Goal: Information Seeking & Learning: Learn about a topic

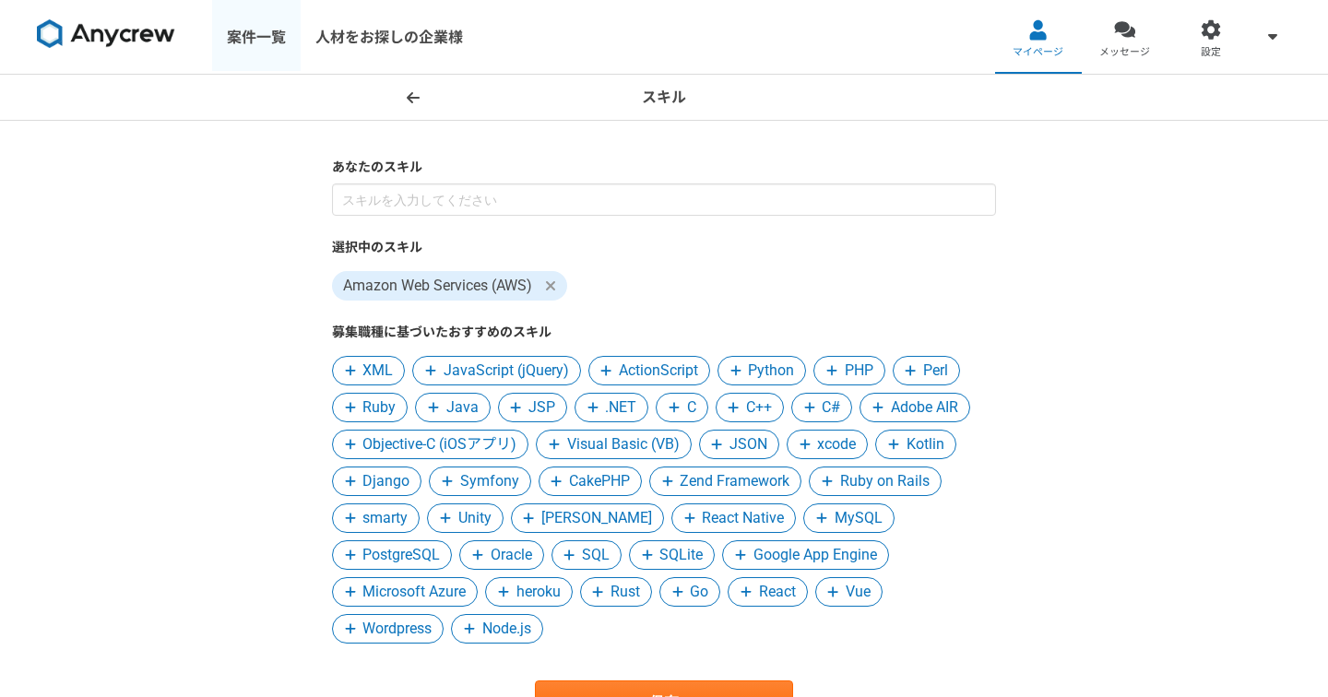
click at [249, 42] on link "案件一覧" at bounding box center [256, 37] width 89 height 74
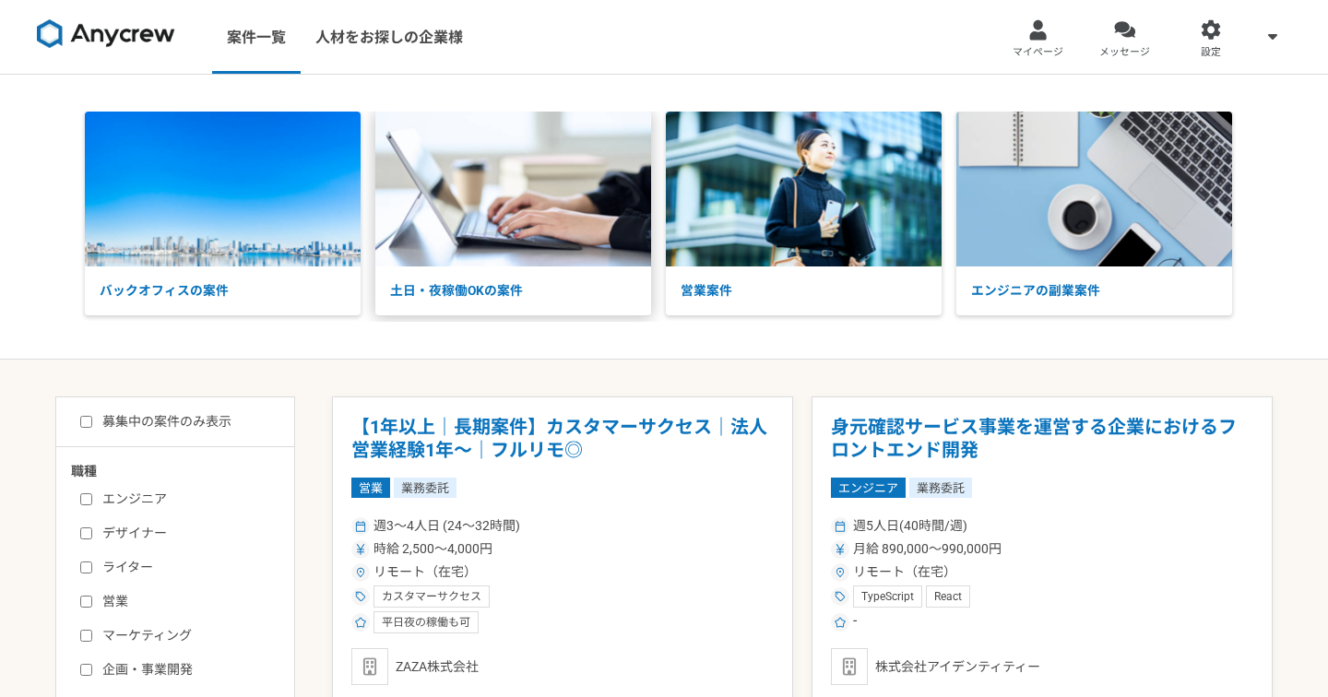
click at [528, 194] on img at bounding box center [513, 189] width 276 height 155
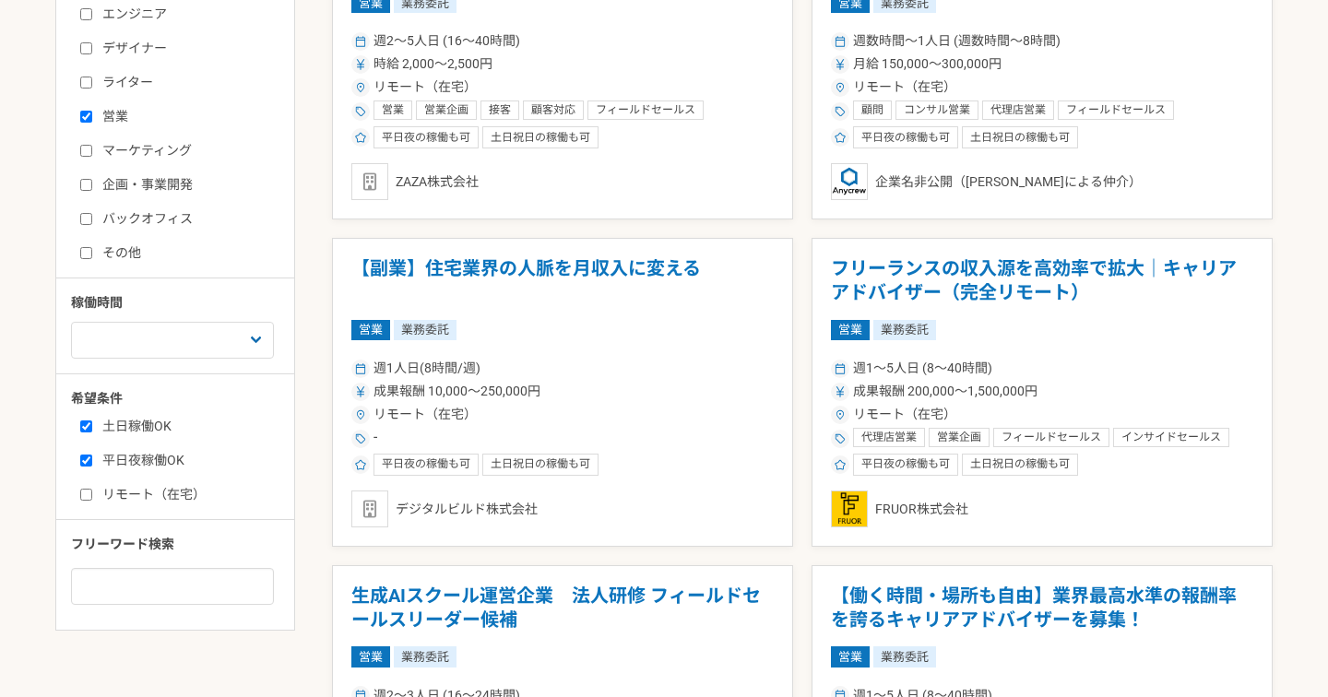
scroll to position [482, 0]
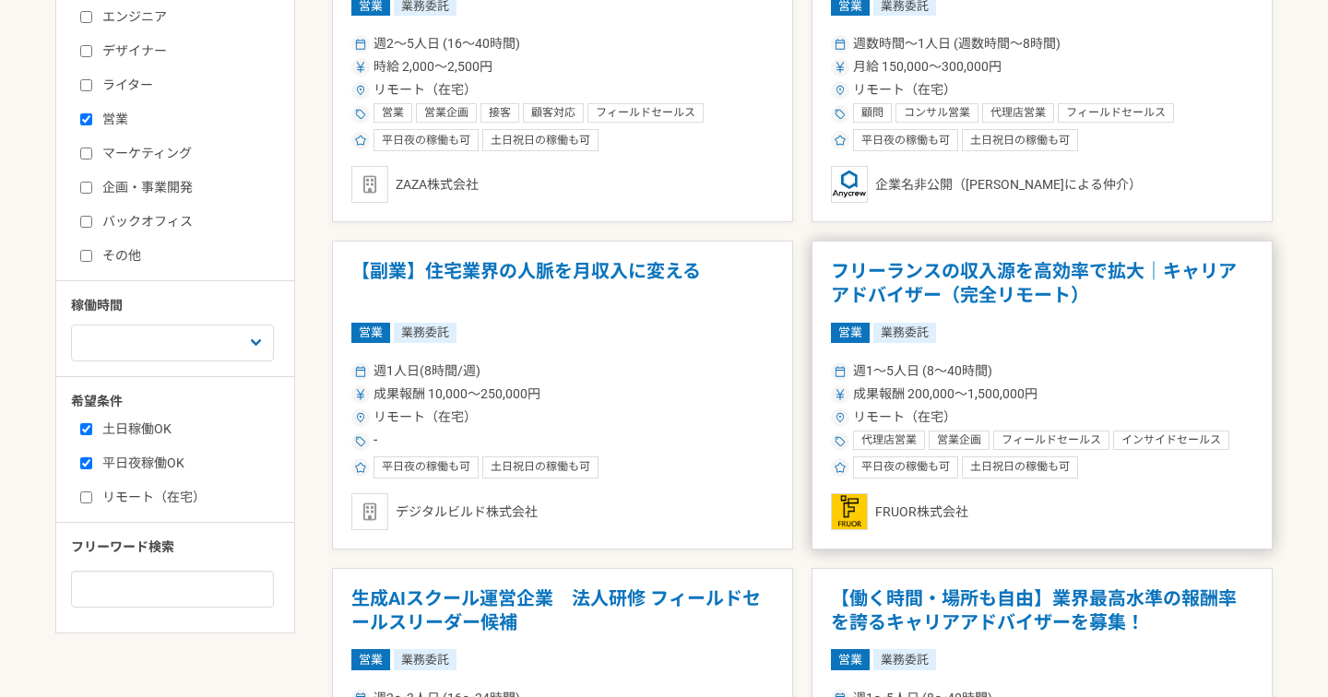
click at [972, 281] on h1 "フリーランスの収入源を高効率で拡大｜キャリアアドバイザー（完全リモート）" at bounding box center [1042, 283] width 422 height 47
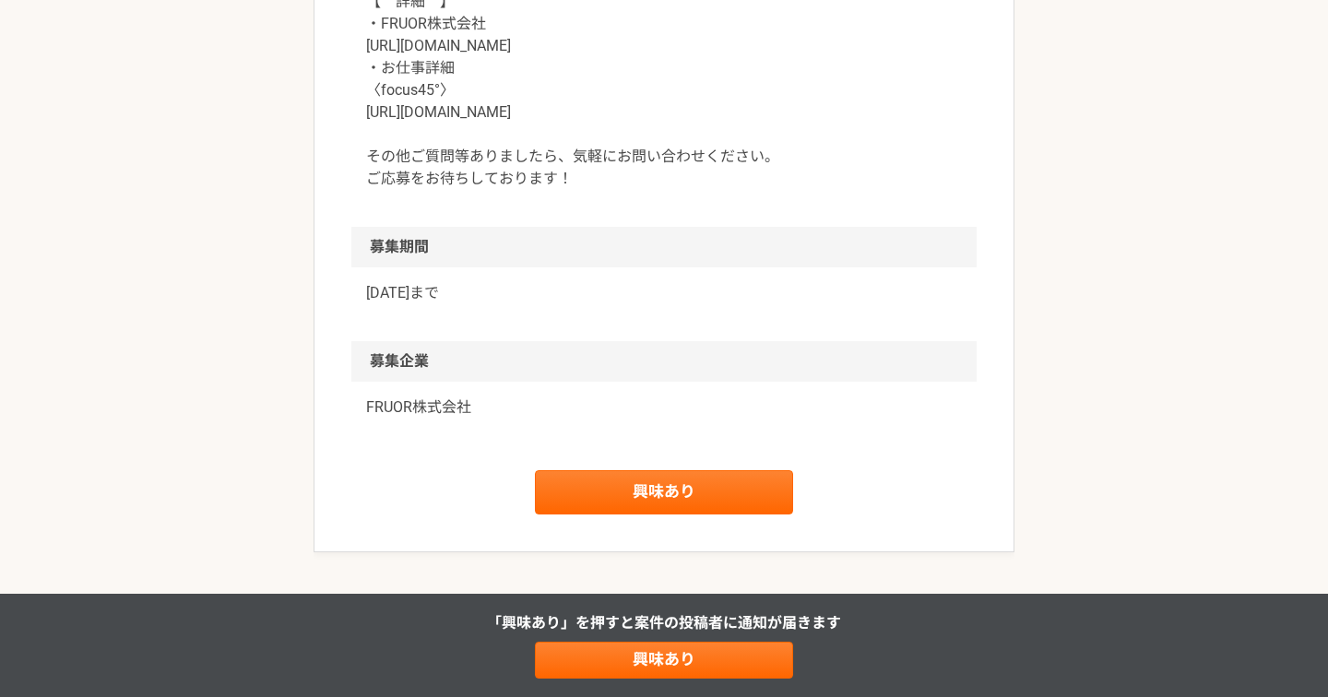
scroll to position [2103, 0]
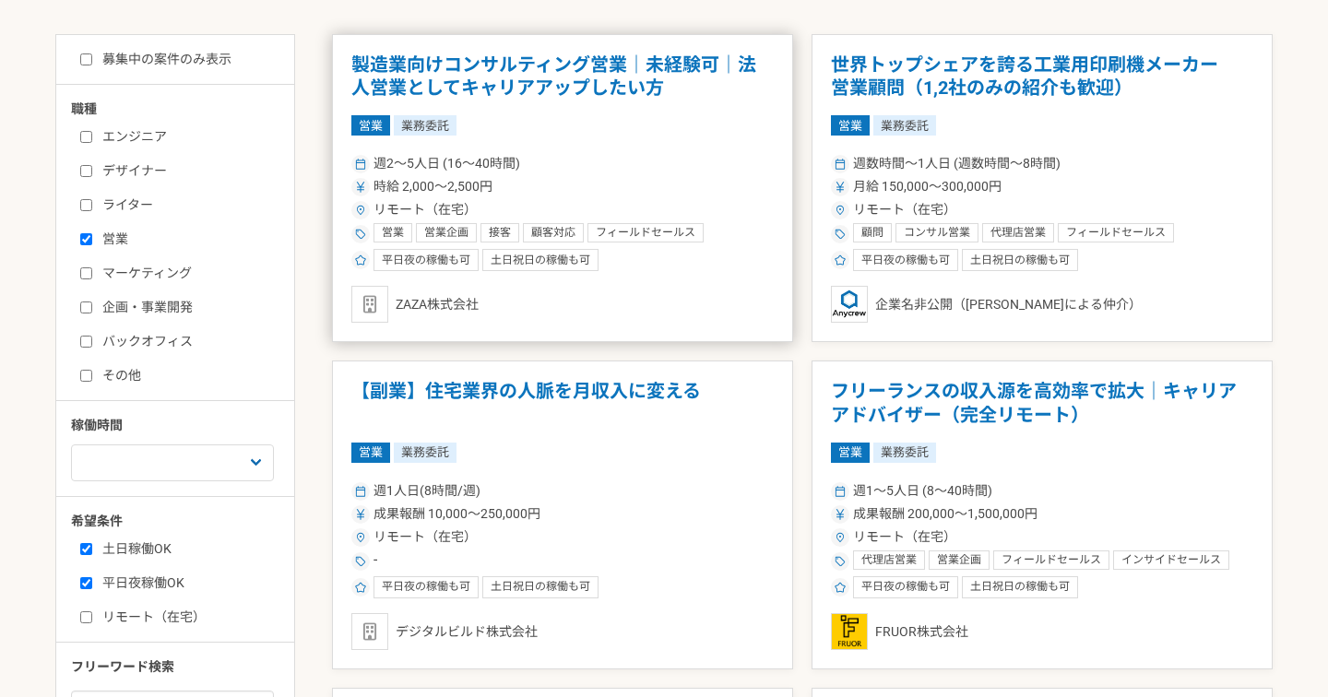
scroll to position [368, 0]
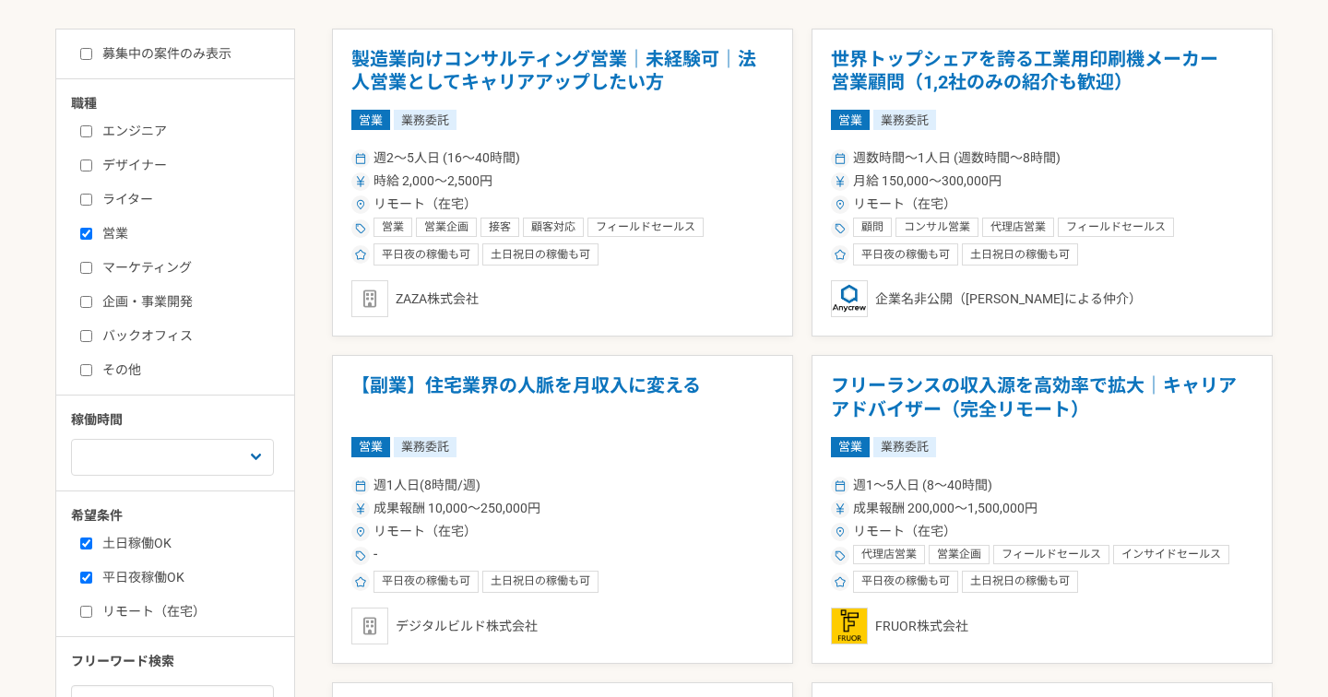
click at [80, 239] on label "営業" at bounding box center [186, 233] width 212 height 19
click at [80, 239] on input "営業" at bounding box center [86, 234] width 12 height 12
checkbox input "false"
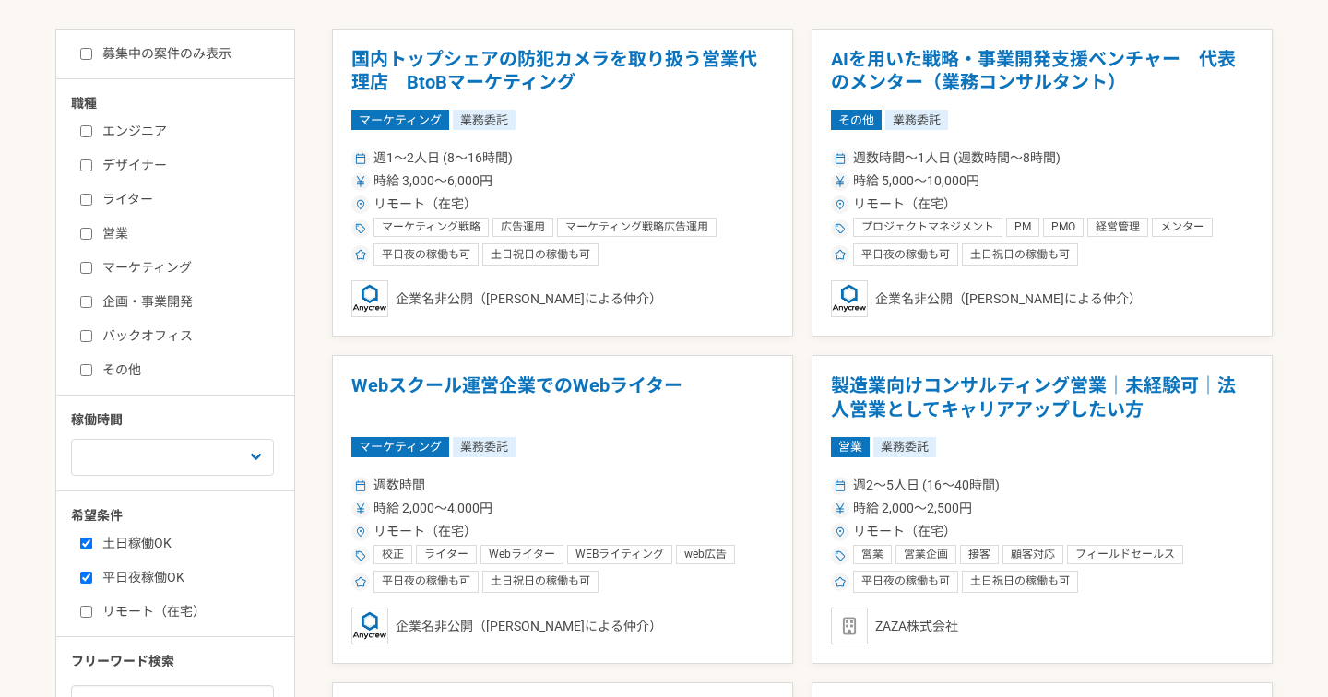
click at [93, 135] on label "エンジニア" at bounding box center [186, 131] width 212 height 19
click at [92, 135] on input "エンジニア" at bounding box center [86, 131] width 12 height 12
checkbox input "true"
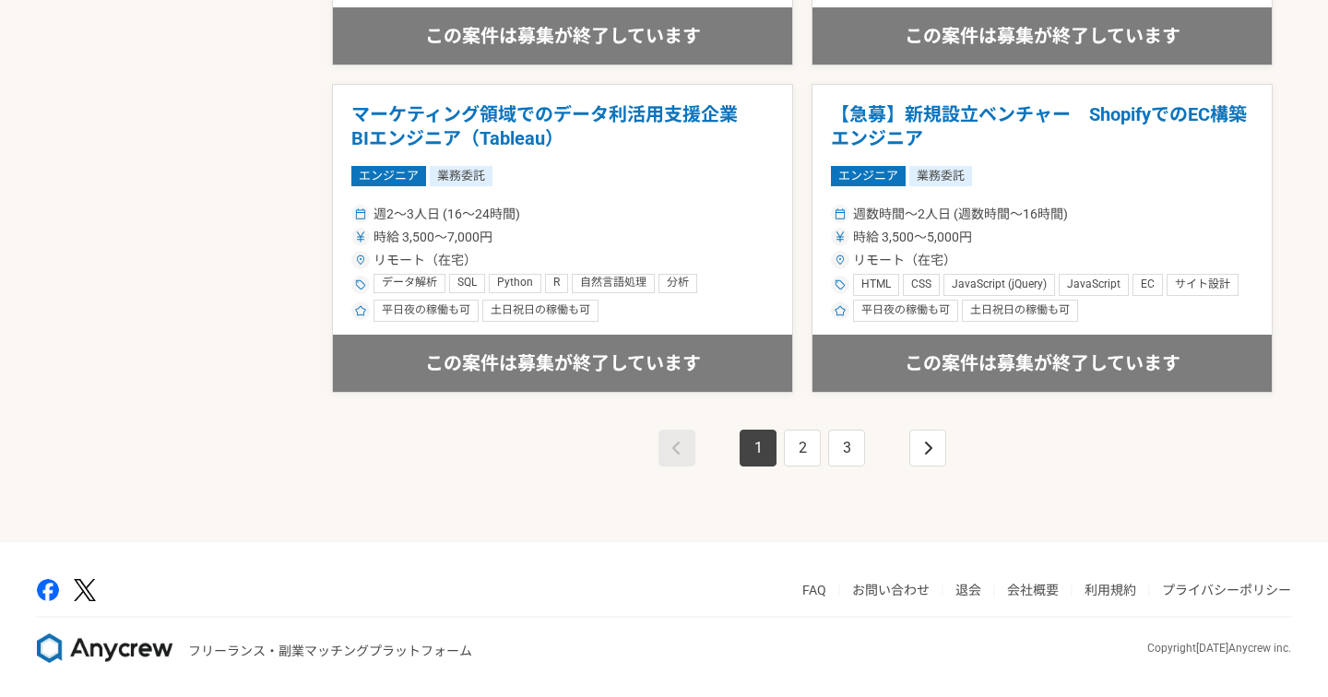
scroll to position [3255, 0]
click at [798, 431] on link "2" at bounding box center [802, 449] width 37 height 37
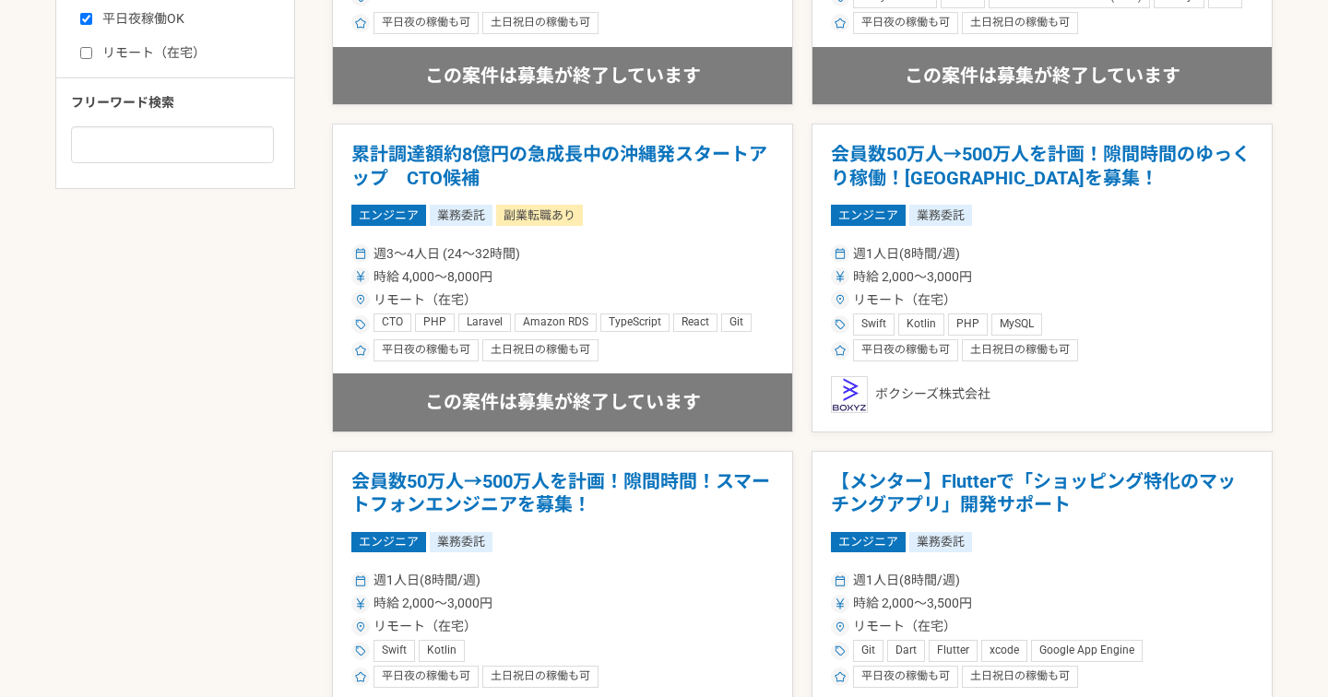
scroll to position [928, 0]
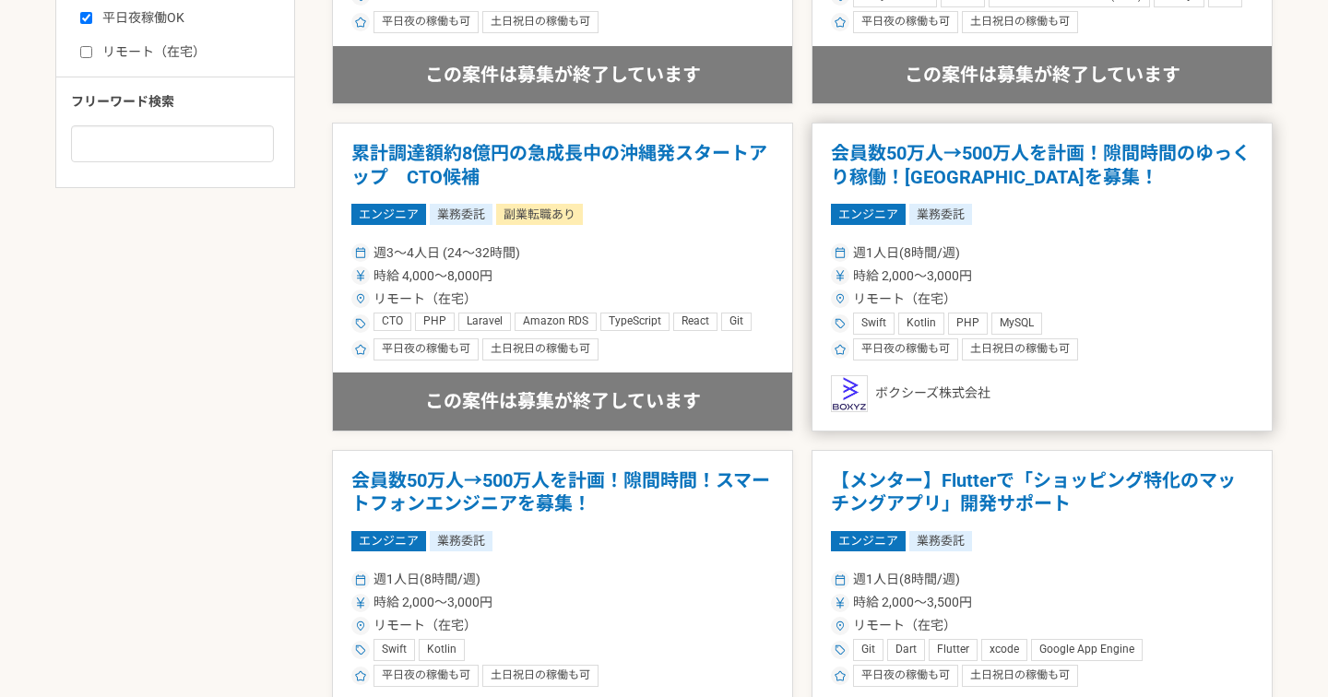
click at [883, 153] on h1 "会員数50万人→500万人を計画！隙間時間のゆっくり稼働！エンジニアを募集！" at bounding box center [1042, 165] width 422 height 47
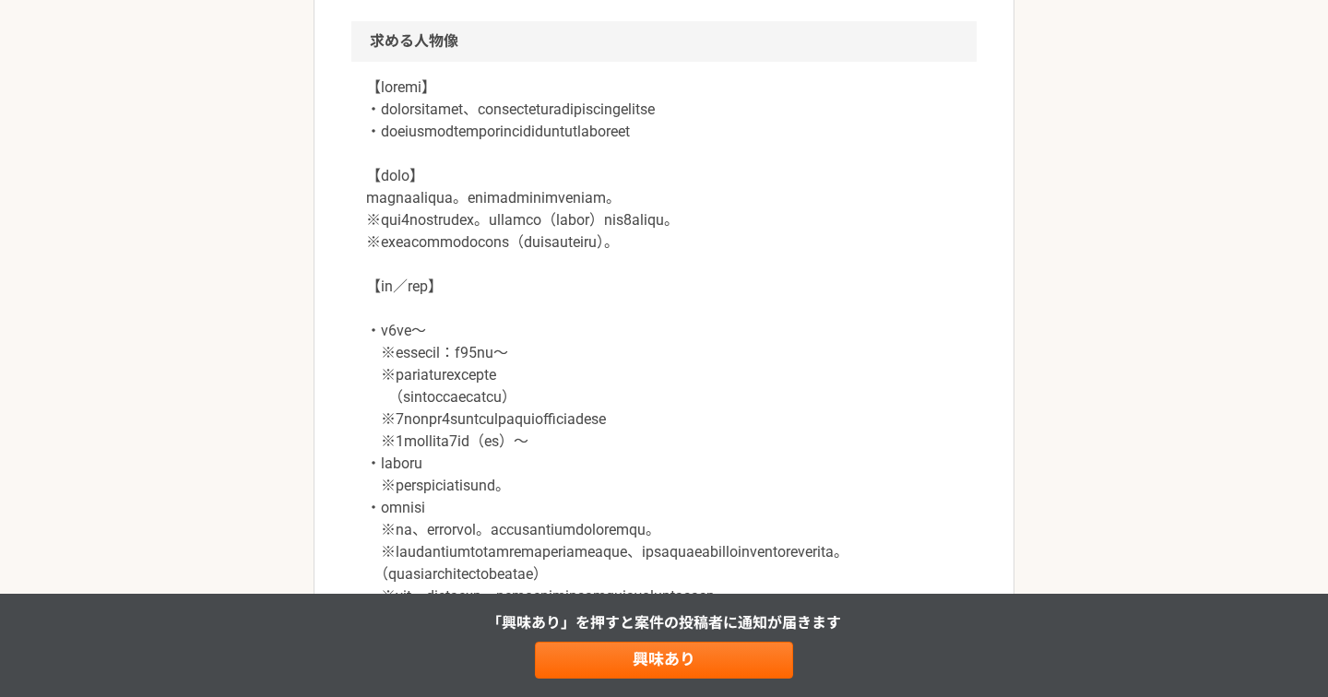
scroll to position [1611, 0]
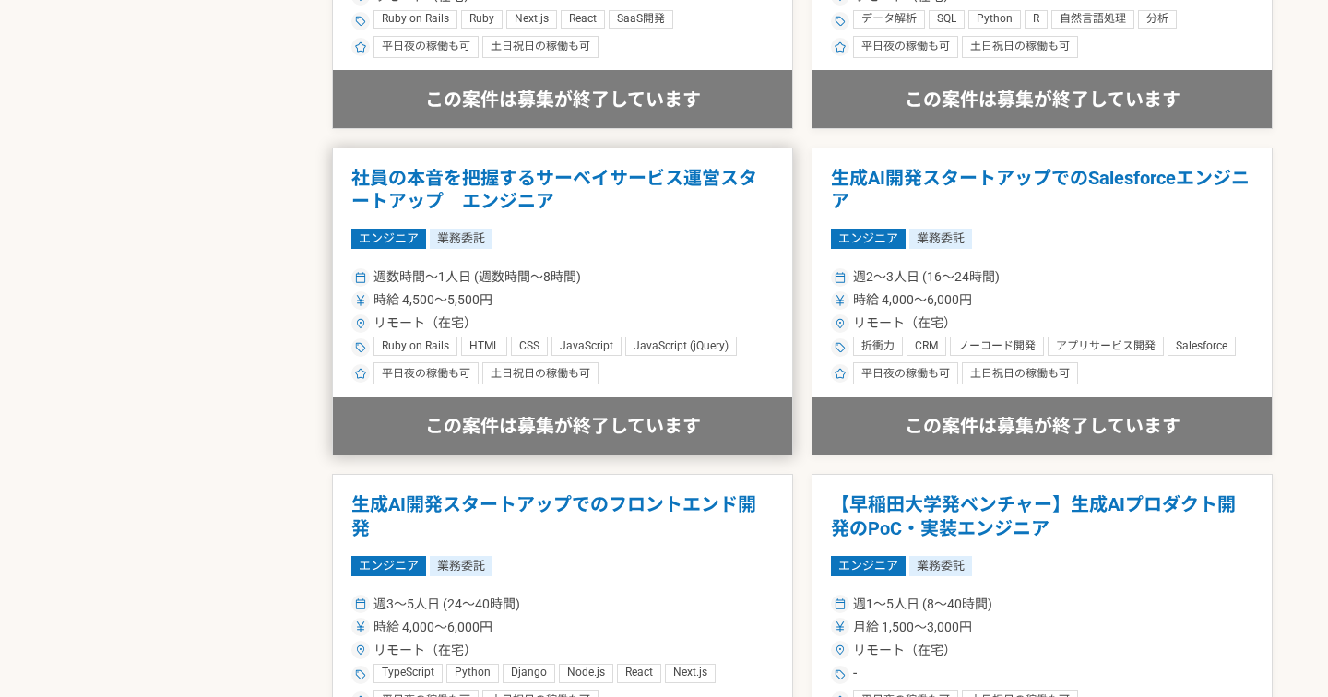
scroll to position [2897, 0]
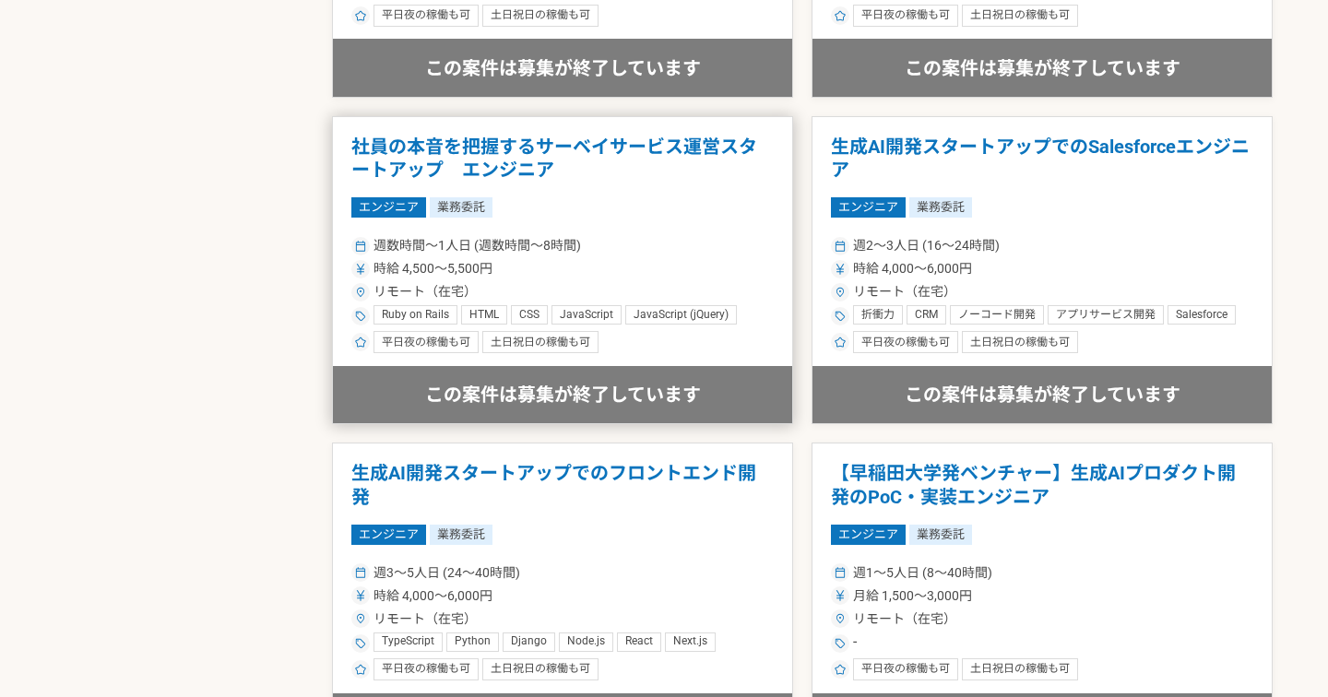
click at [642, 158] on h1 "社員の本音を把握するサーベイサービス運営スタートアップ　エンジニア" at bounding box center [562, 159] width 422 height 47
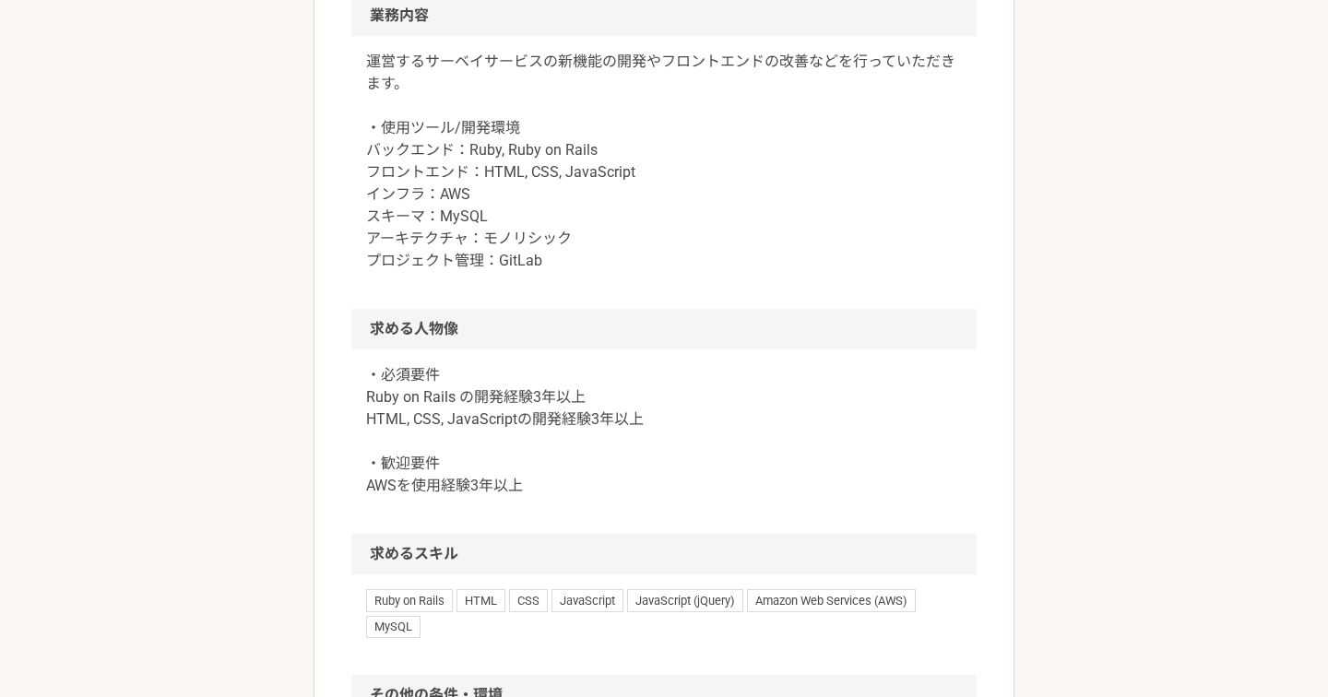
scroll to position [1050, 0]
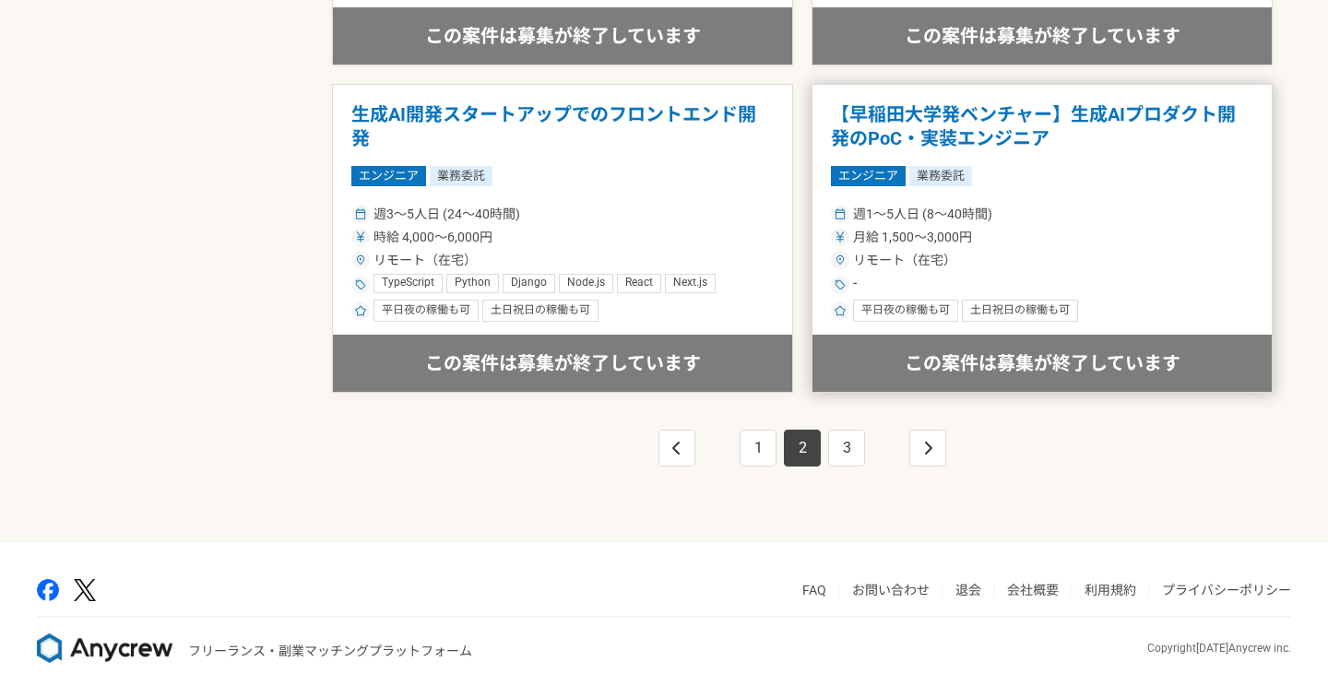
scroll to position [3255, 0]
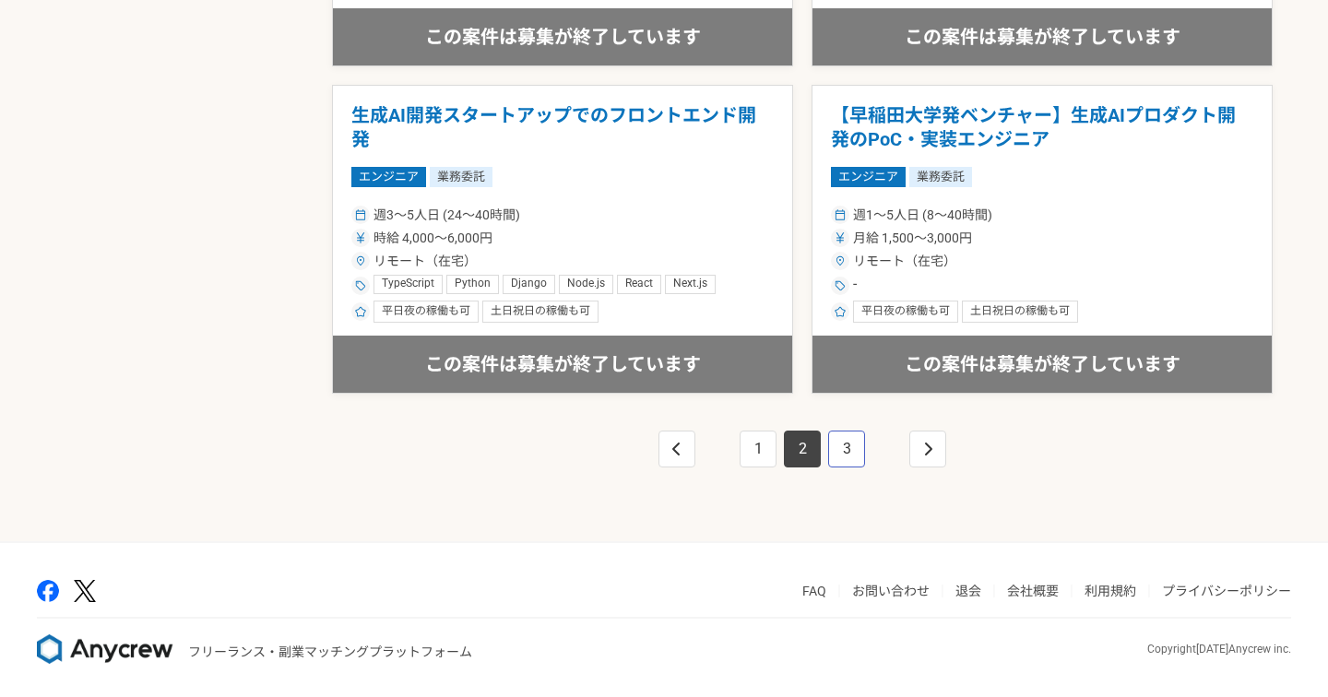
click at [859, 442] on link "3" at bounding box center [846, 449] width 37 height 37
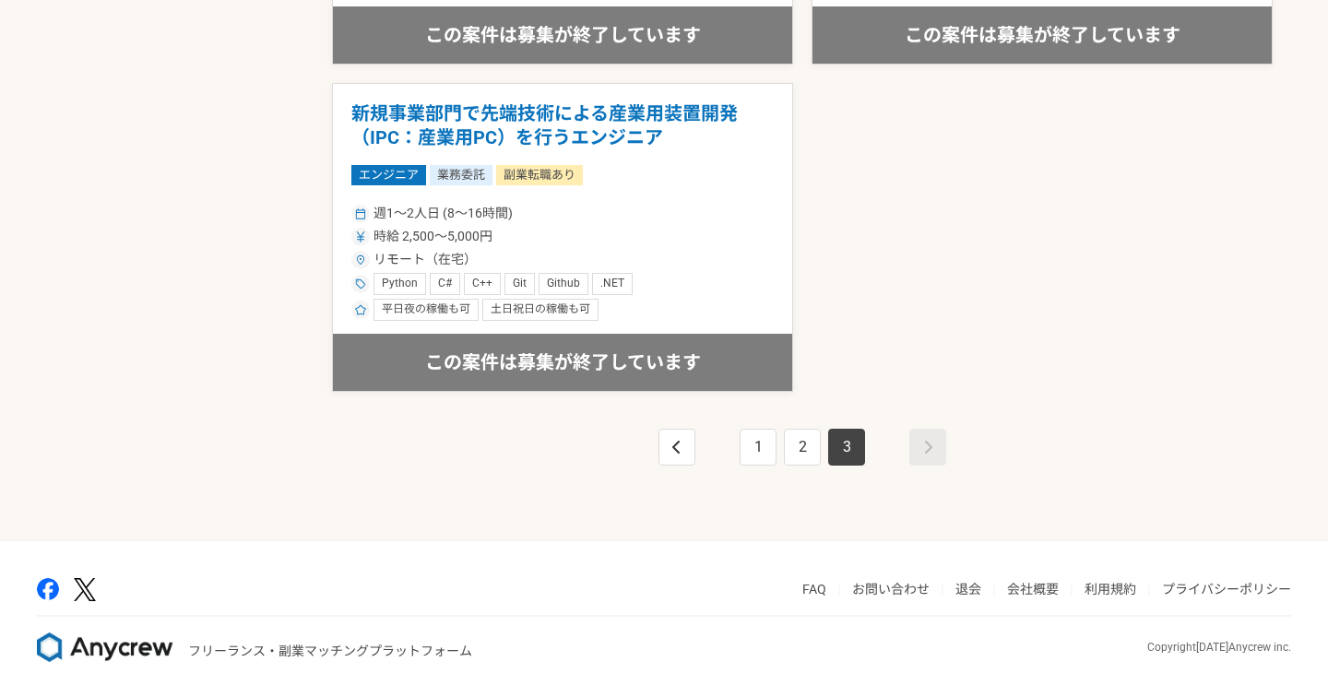
scroll to position [2274, 0]
